Goal: Find specific page/section: Find specific page/section

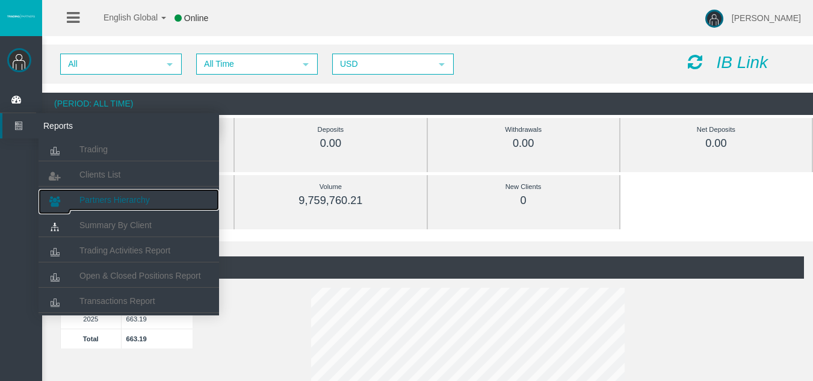
click at [140, 196] on span "Partners Hierarchy" at bounding box center [114, 200] width 70 height 10
